Goal: Information Seeking & Learning: Learn about a topic

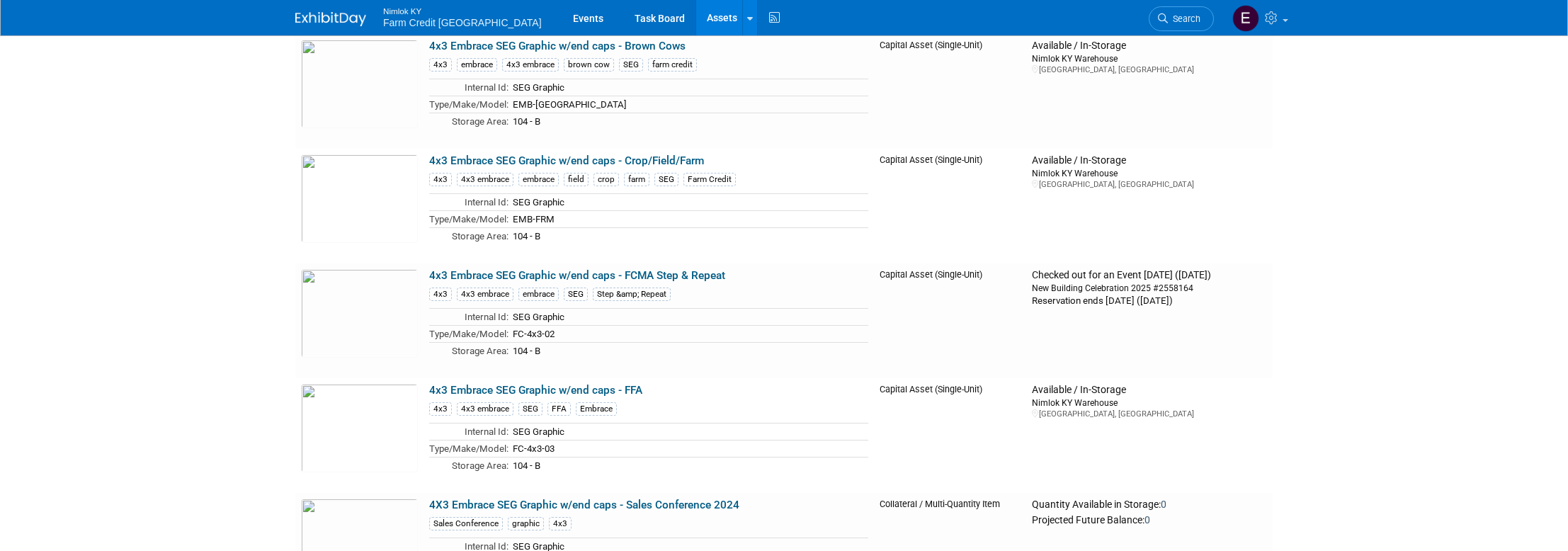
scroll to position [20094, 0]
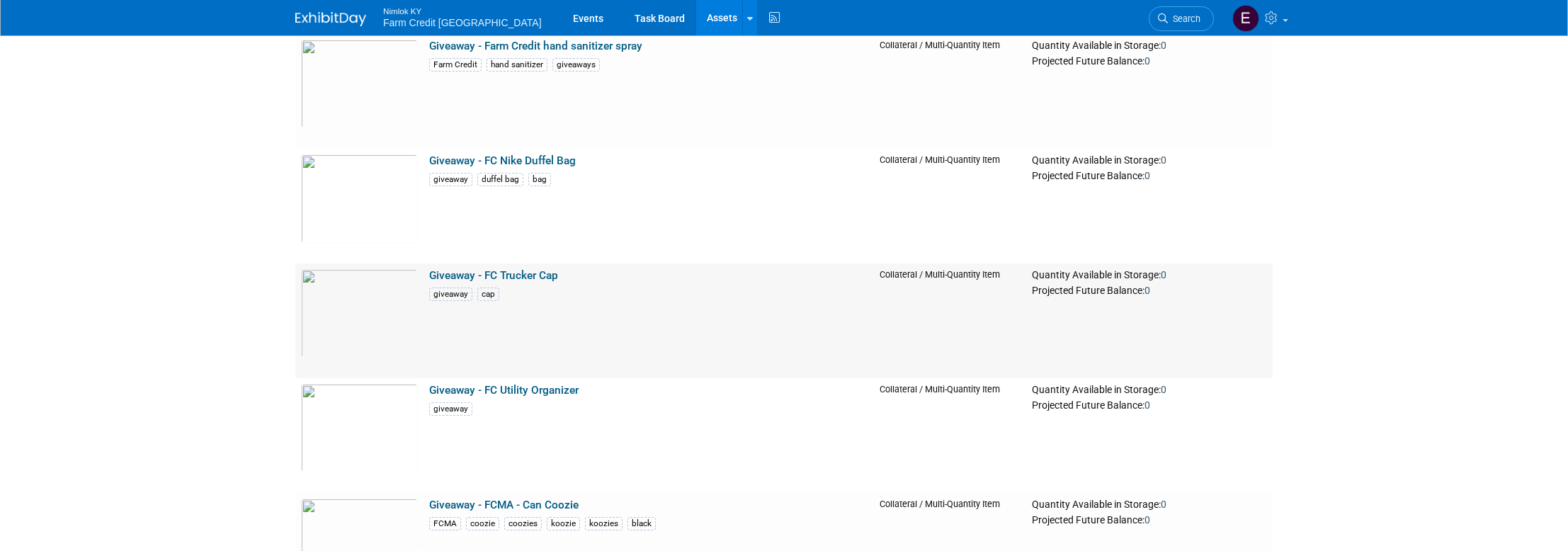
click at [445, 279] on link "Giveaway - FC Trucker Cap" at bounding box center [493, 276] width 129 height 13
click at [372, 384] on img at bounding box center [360, 428] width 117 height 88
click at [370, 269] on img at bounding box center [360, 313] width 117 height 88
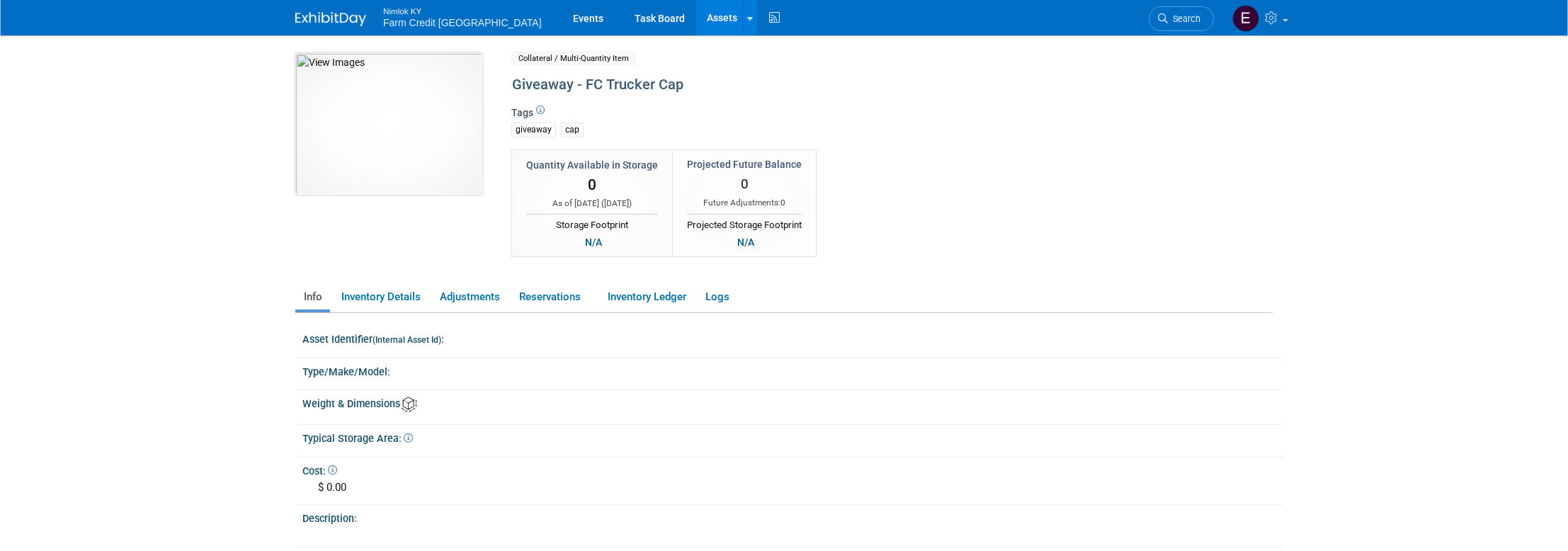
click at [393, 146] on img at bounding box center [389, 124] width 187 height 142
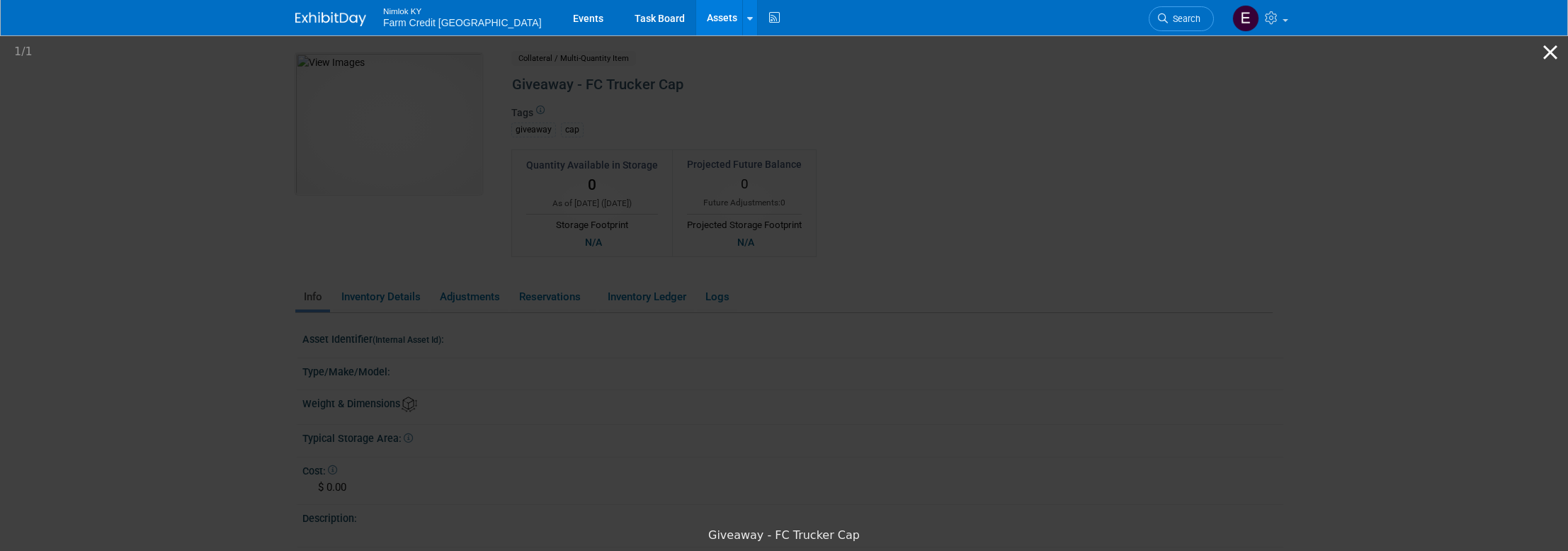
click at [1543, 58] on button "Close gallery" at bounding box center [1550, 52] width 35 height 33
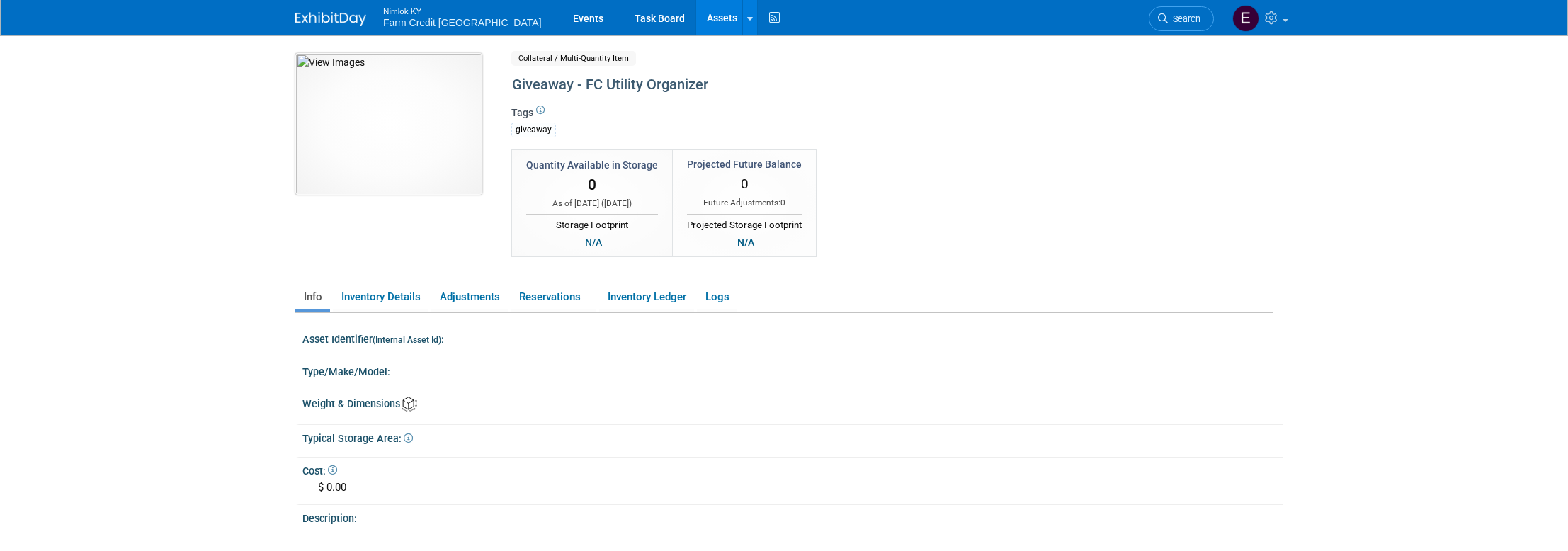
click at [448, 84] on img at bounding box center [389, 124] width 187 height 142
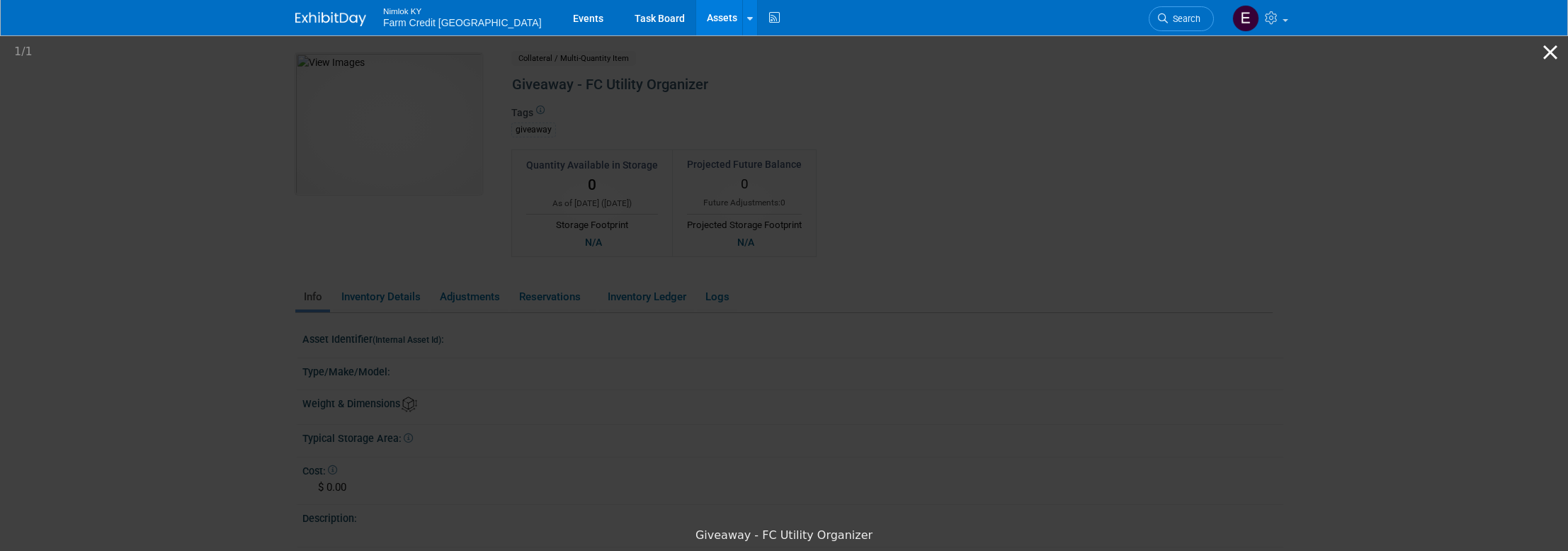
click at [1555, 53] on button "Close gallery" at bounding box center [1550, 52] width 35 height 33
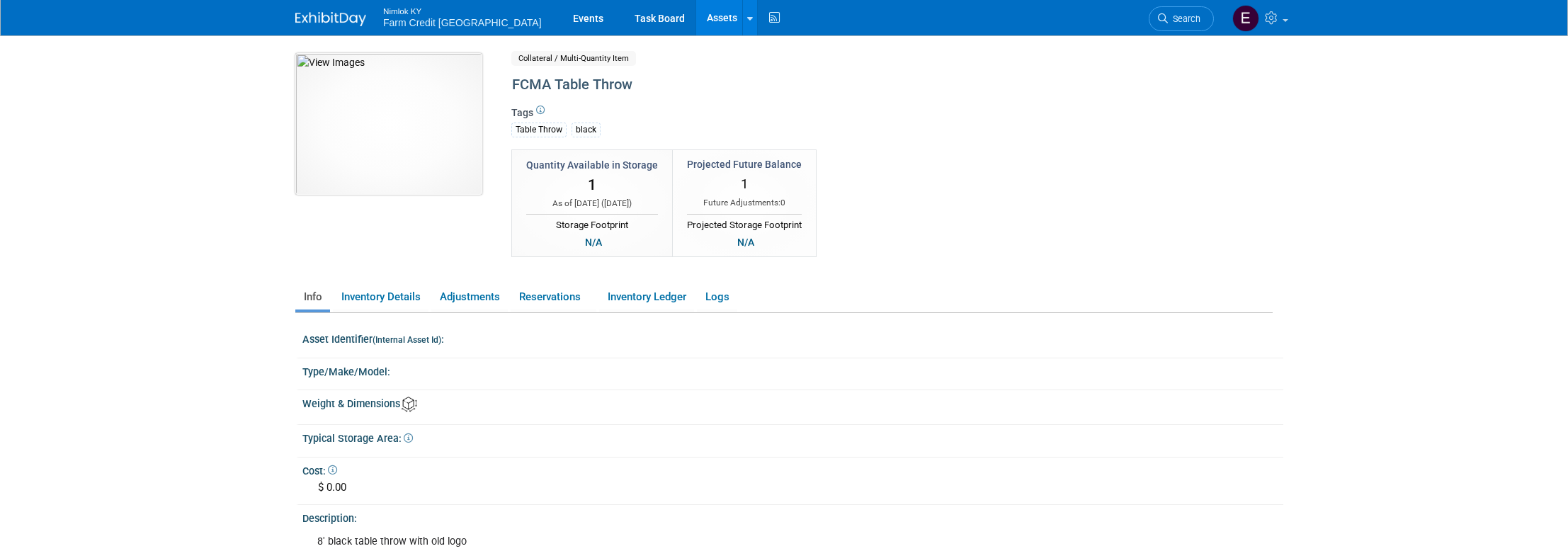
click at [378, 130] on img at bounding box center [389, 124] width 187 height 142
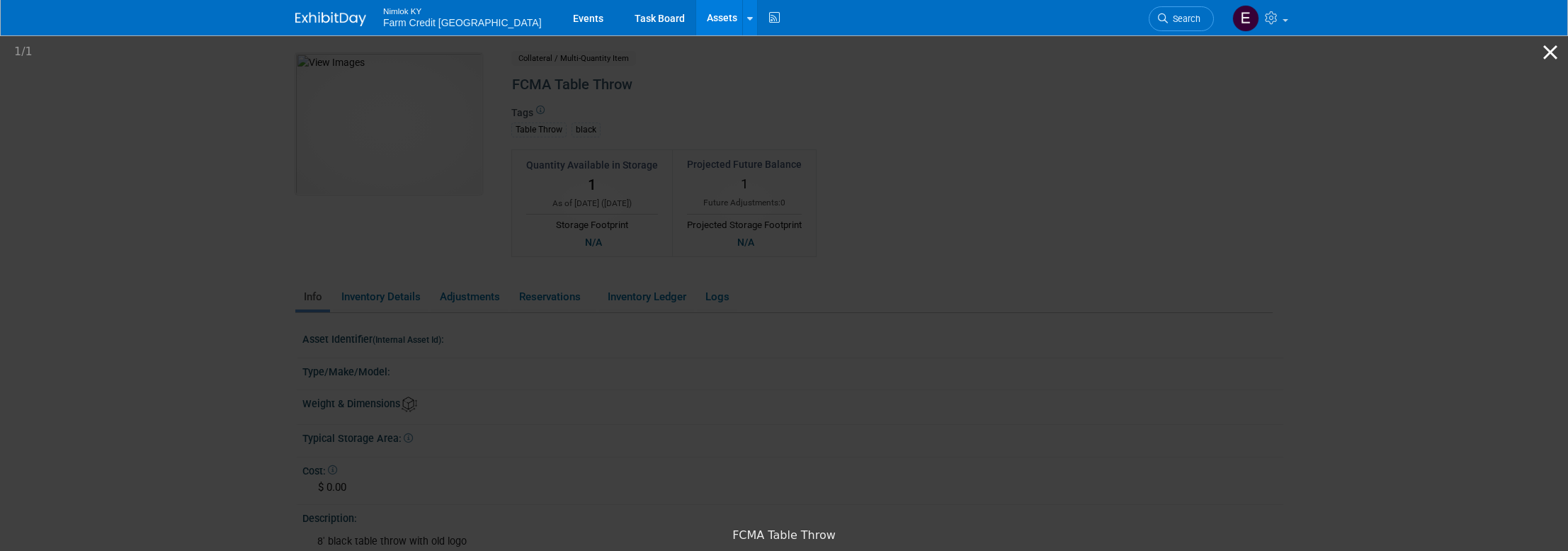
click at [1551, 58] on button "Close gallery" at bounding box center [1550, 52] width 35 height 33
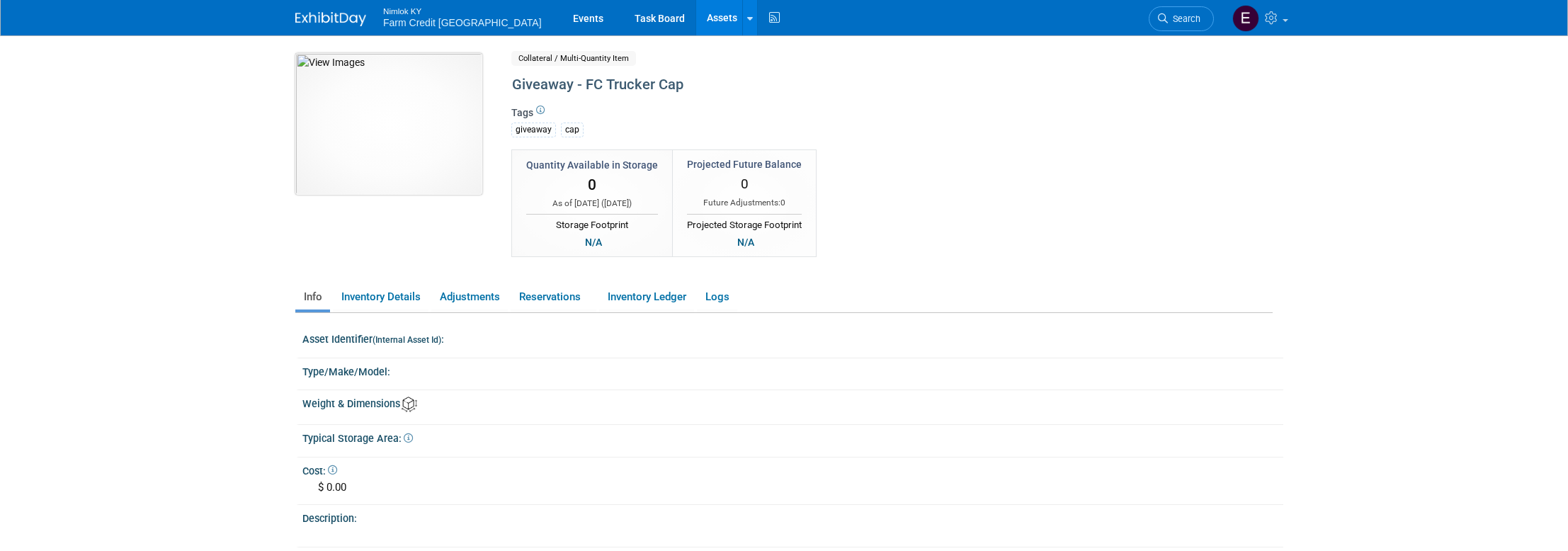
click at [416, 150] on img at bounding box center [389, 124] width 187 height 142
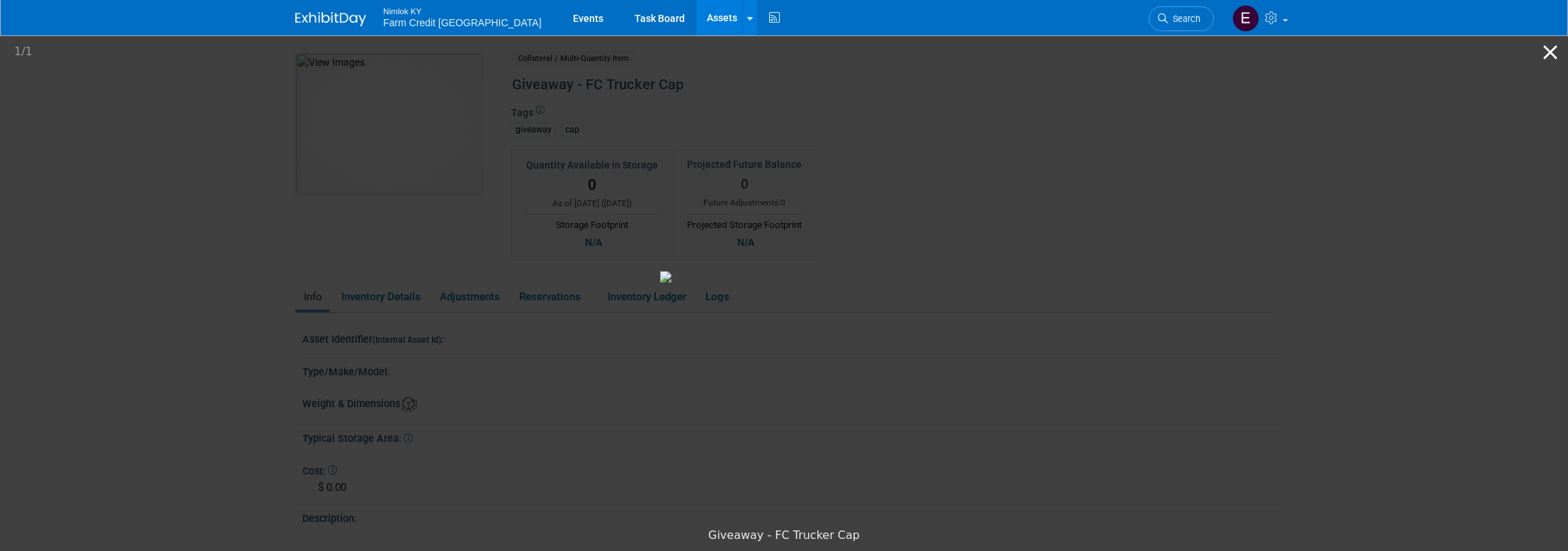
click at [1546, 52] on button "Close gallery" at bounding box center [1550, 52] width 35 height 33
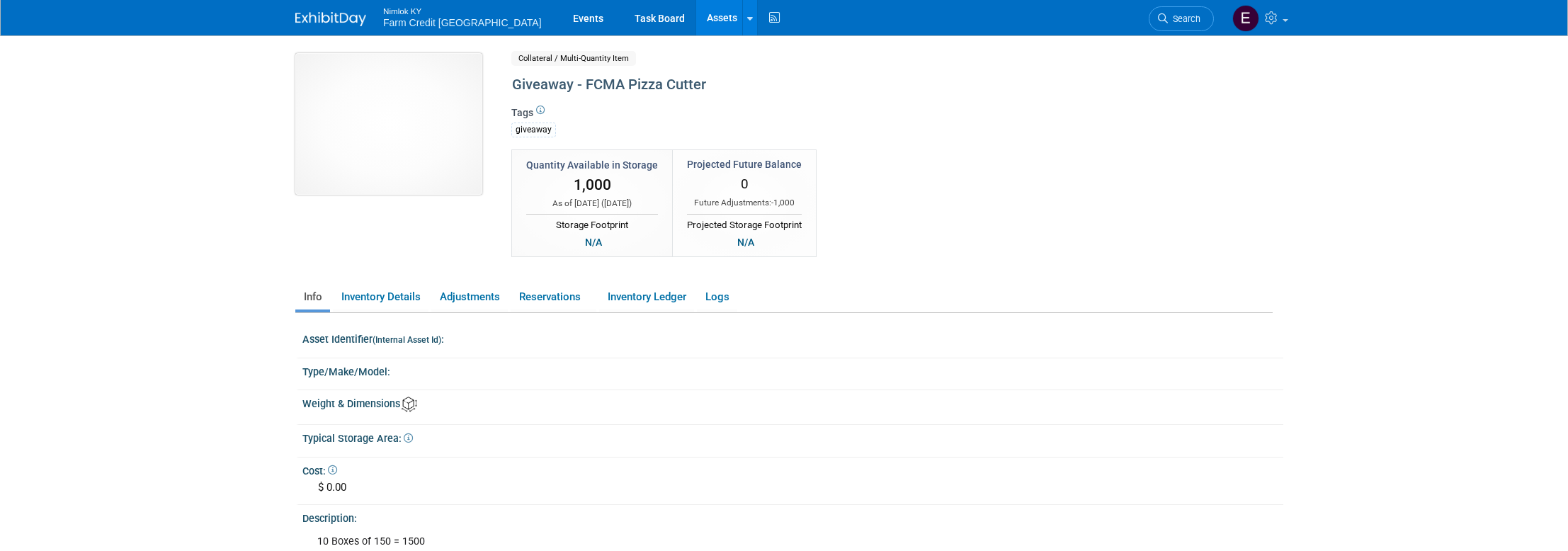
click at [359, 108] on img at bounding box center [389, 124] width 187 height 142
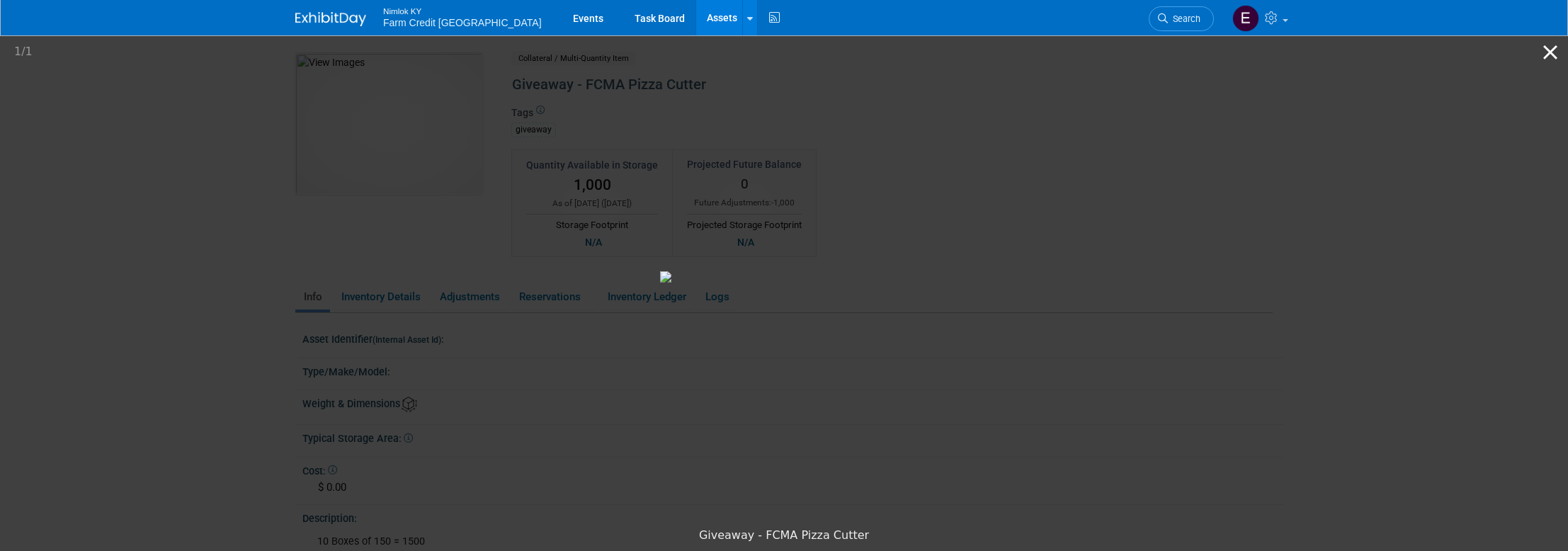
click at [1549, 54] on button "Close gallery" at bounding box center [1550, 52] width 35 height 33
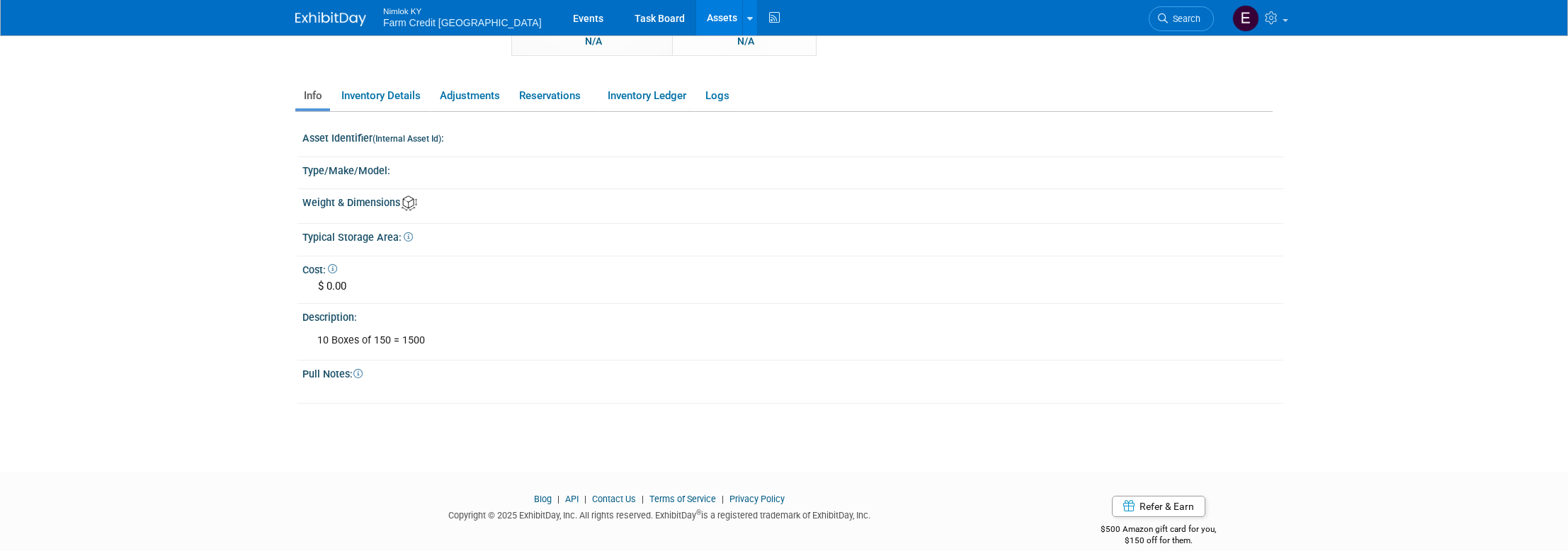
scroll to position [221, 0]
